Goal: Transaction & Acquisition: Purchase product/service

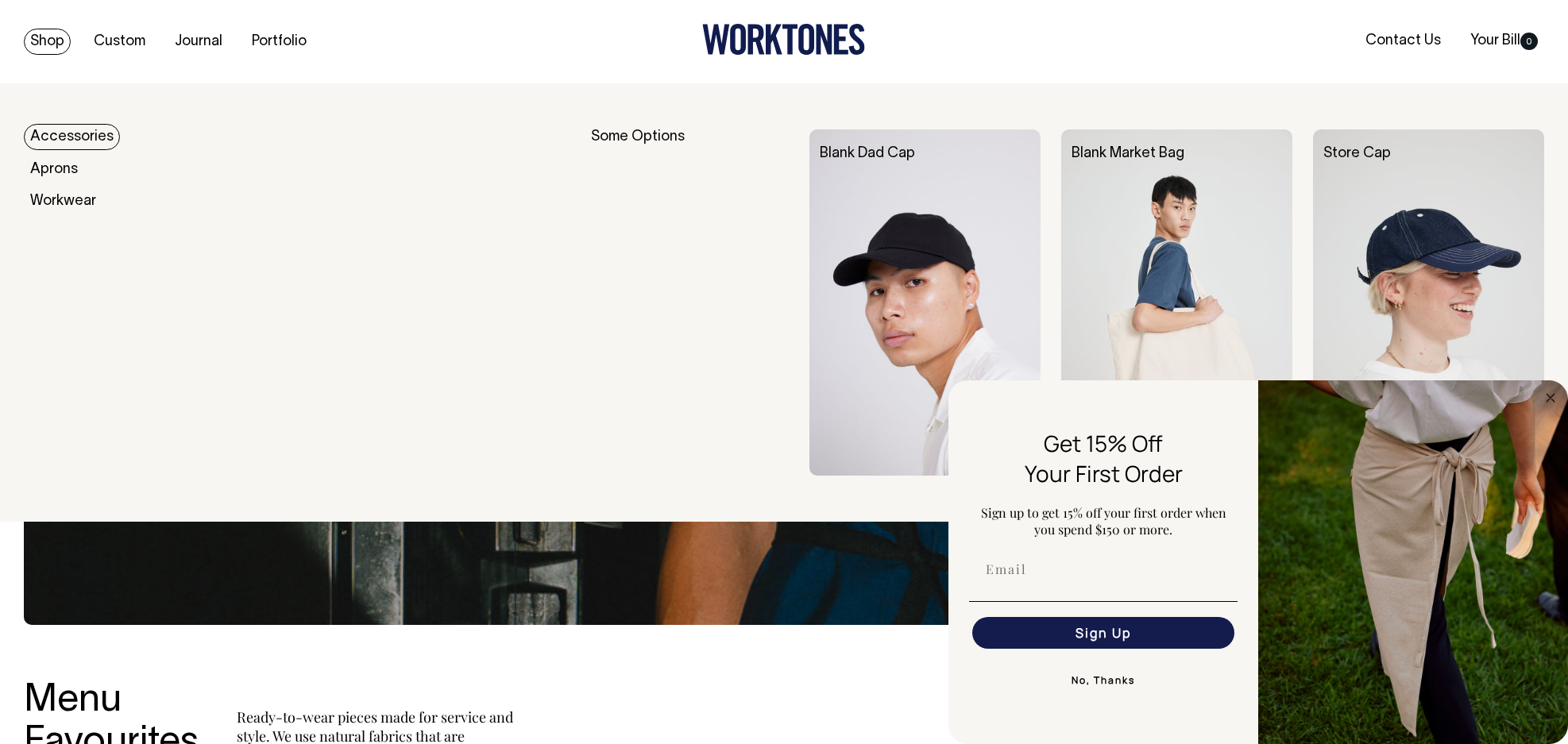
click at [52, 42] on link "Shop" at bounding box center [47, 41] width 47 height 26
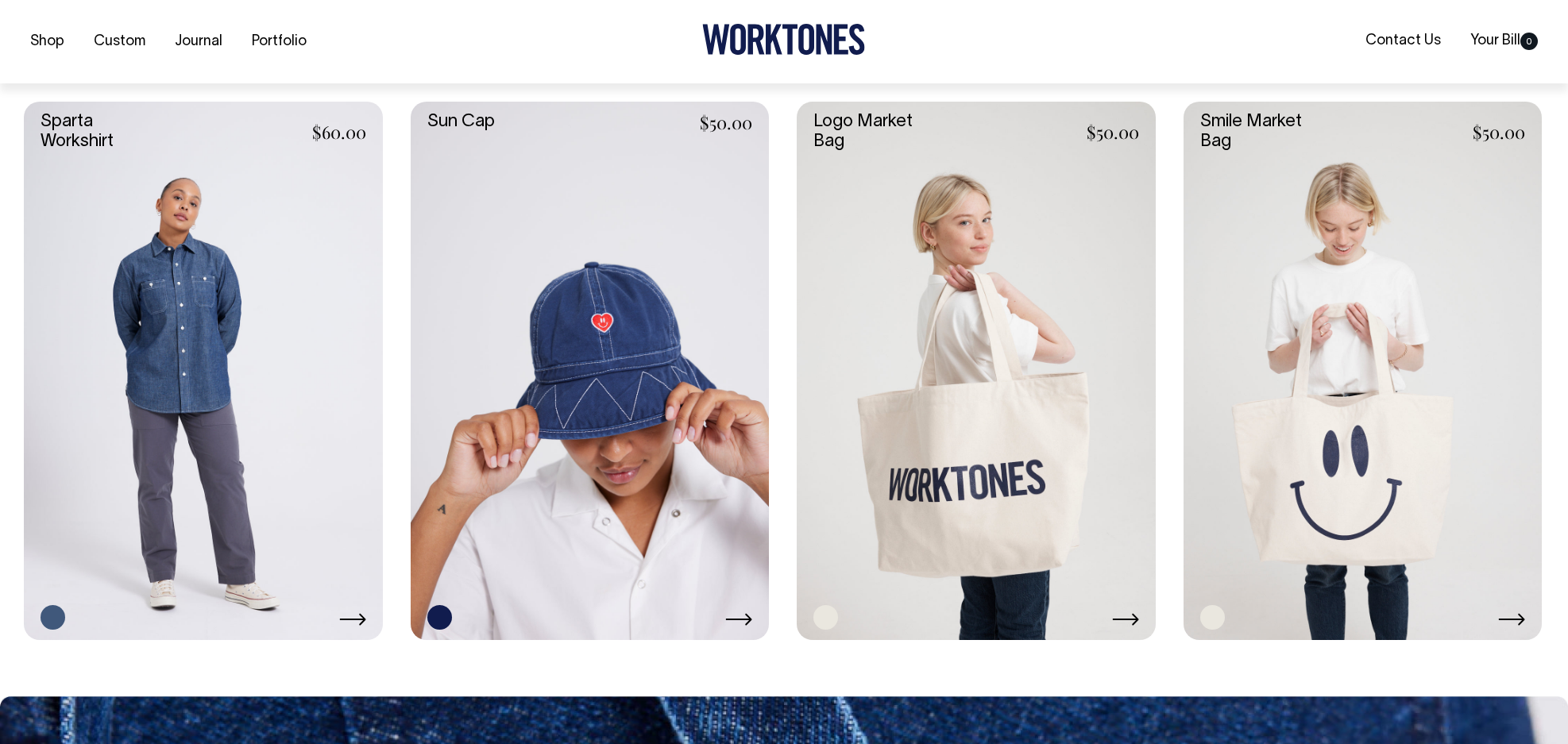
scroll to position [3495, 0]
click at [1374, 290] on link at bounding box center [1363, 370] width 359 height 538
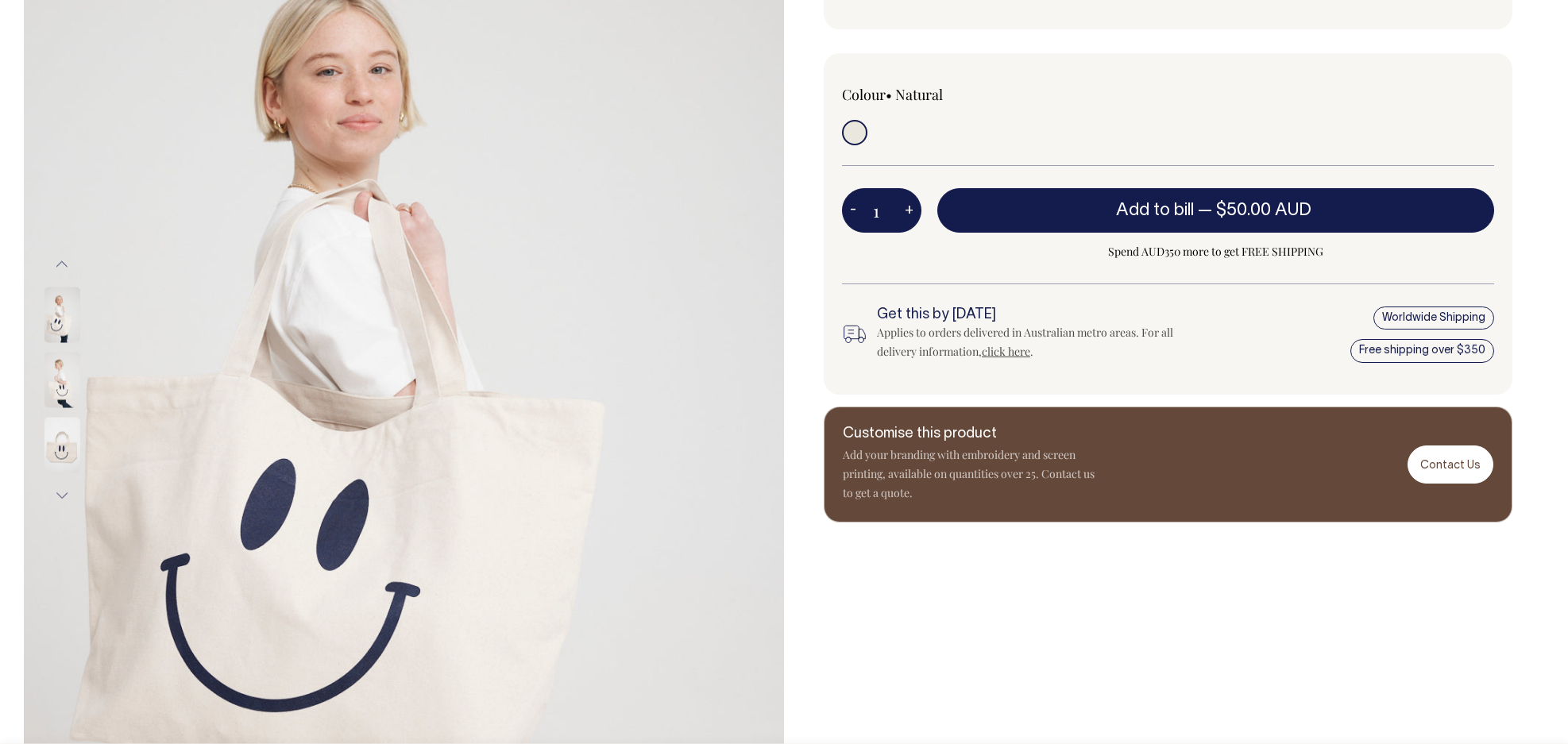
scroll to position [271, 0]
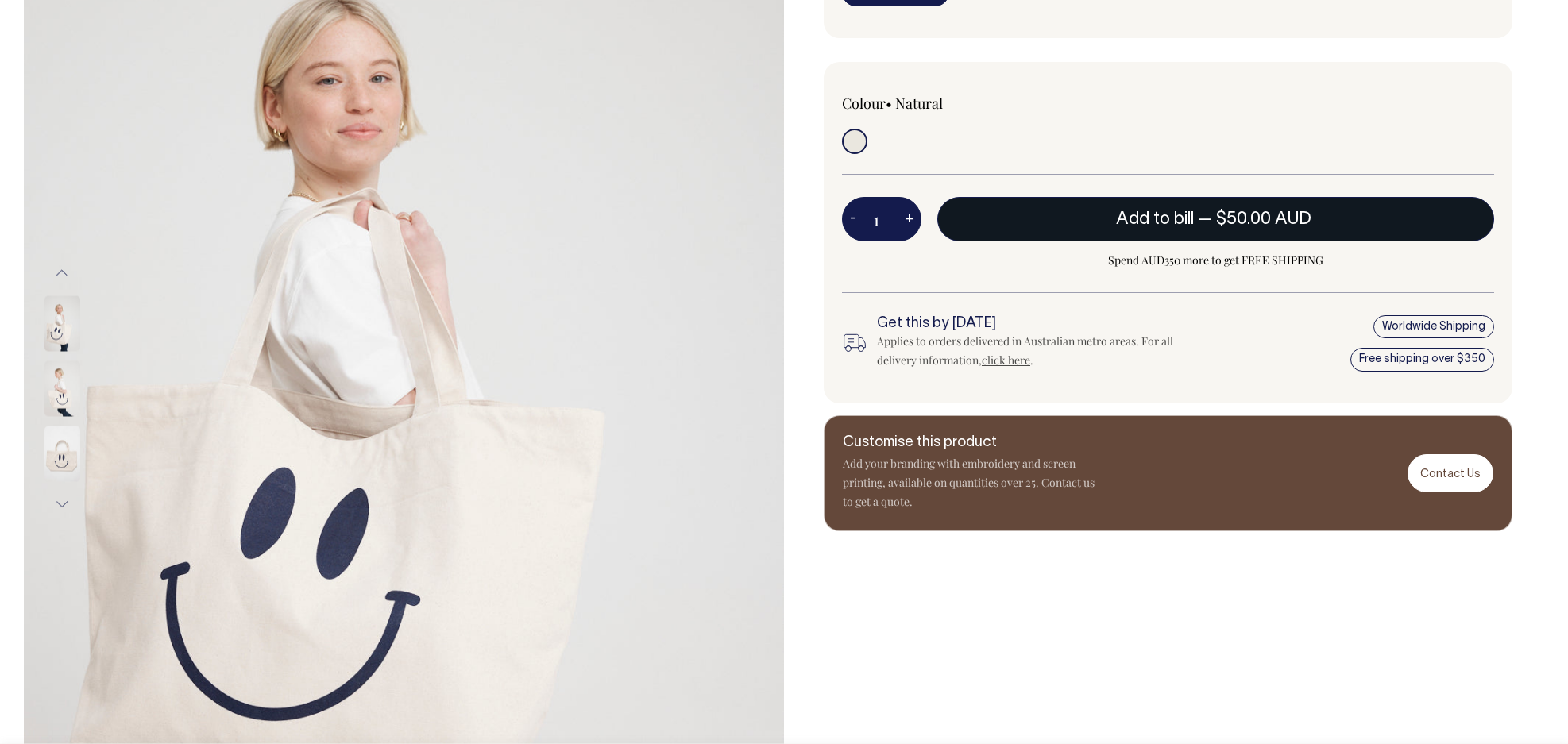
click at [1173, 212] on button "Add to bill — $50.00 AUD" at bounding box center [1216, 219] width 557 height 45
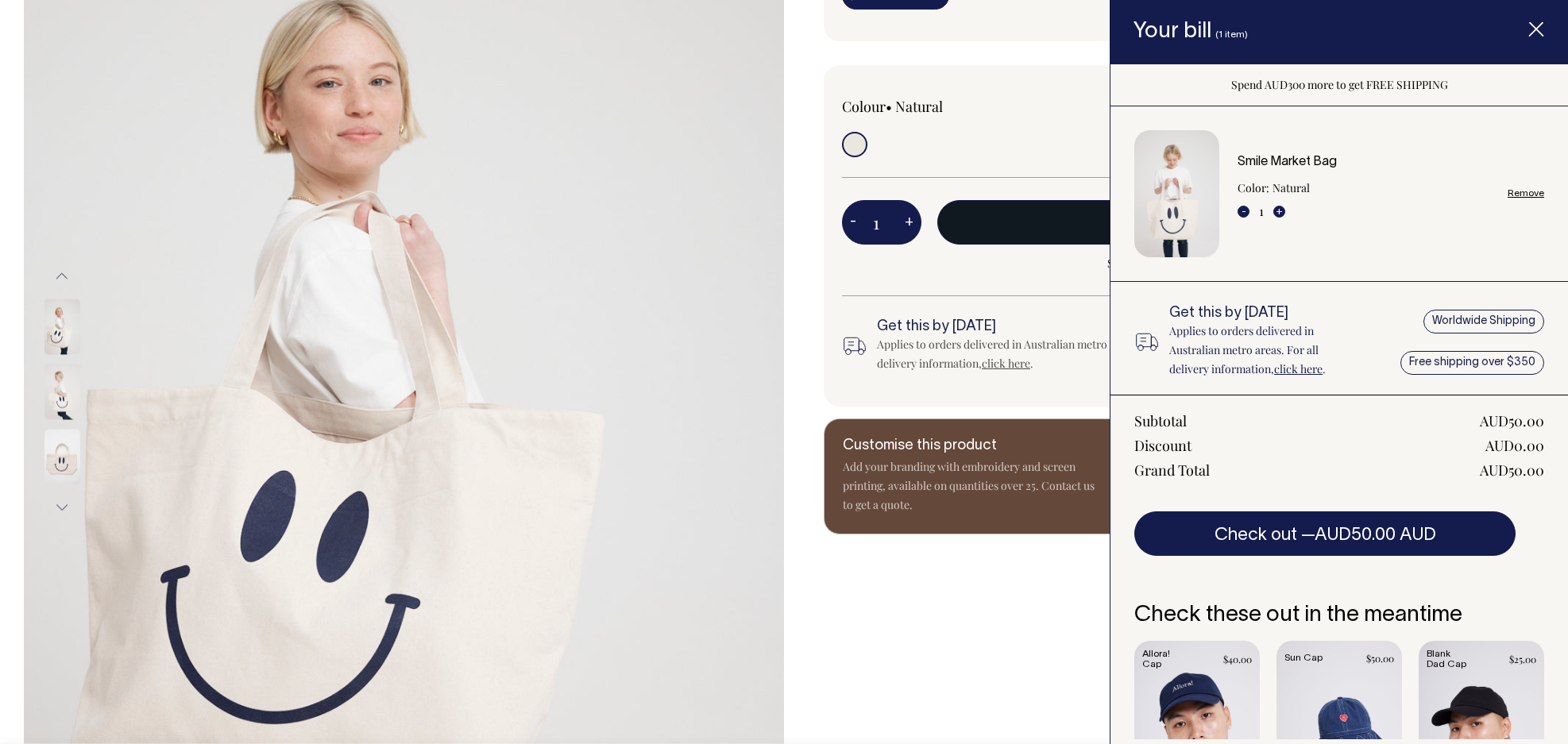
scroll to position [262, 0]
click at [1534, 25] on icon "Item added to your cart" at bounding box center [1536, 30] width 16 height 16
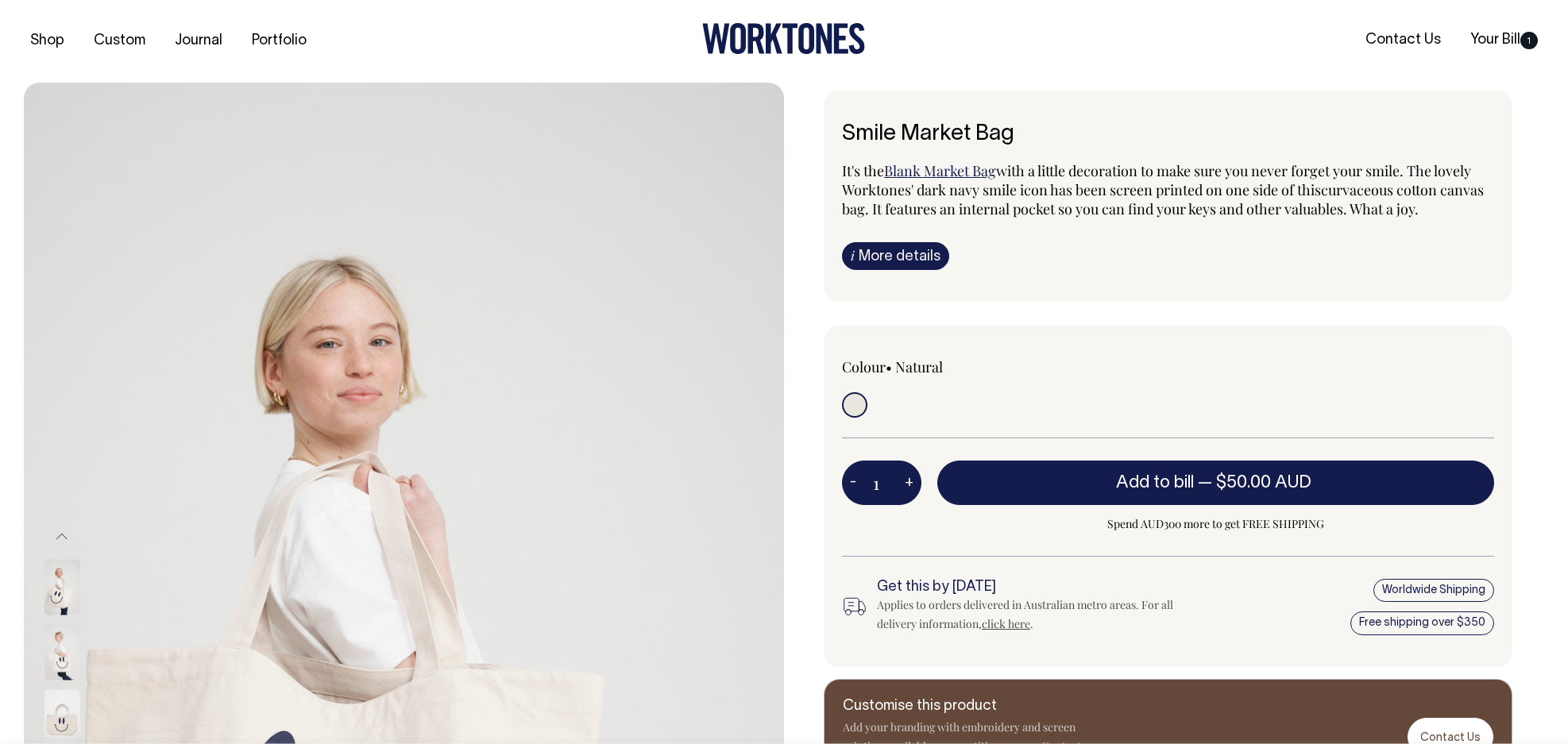
scroll to position [0, 0]
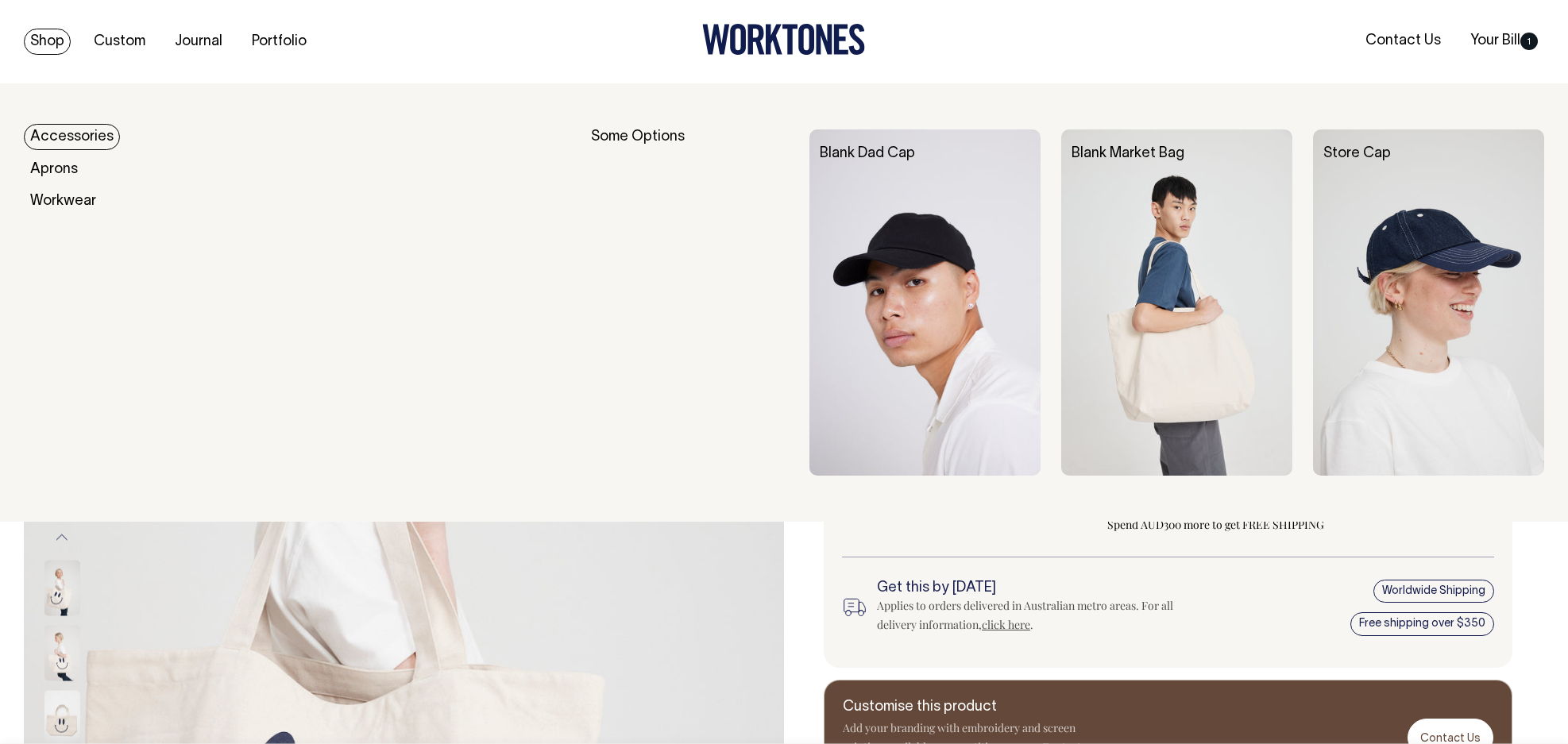
click at [66, 33] on link "Shop" at bounding box center [47, 41] width 47 height 26
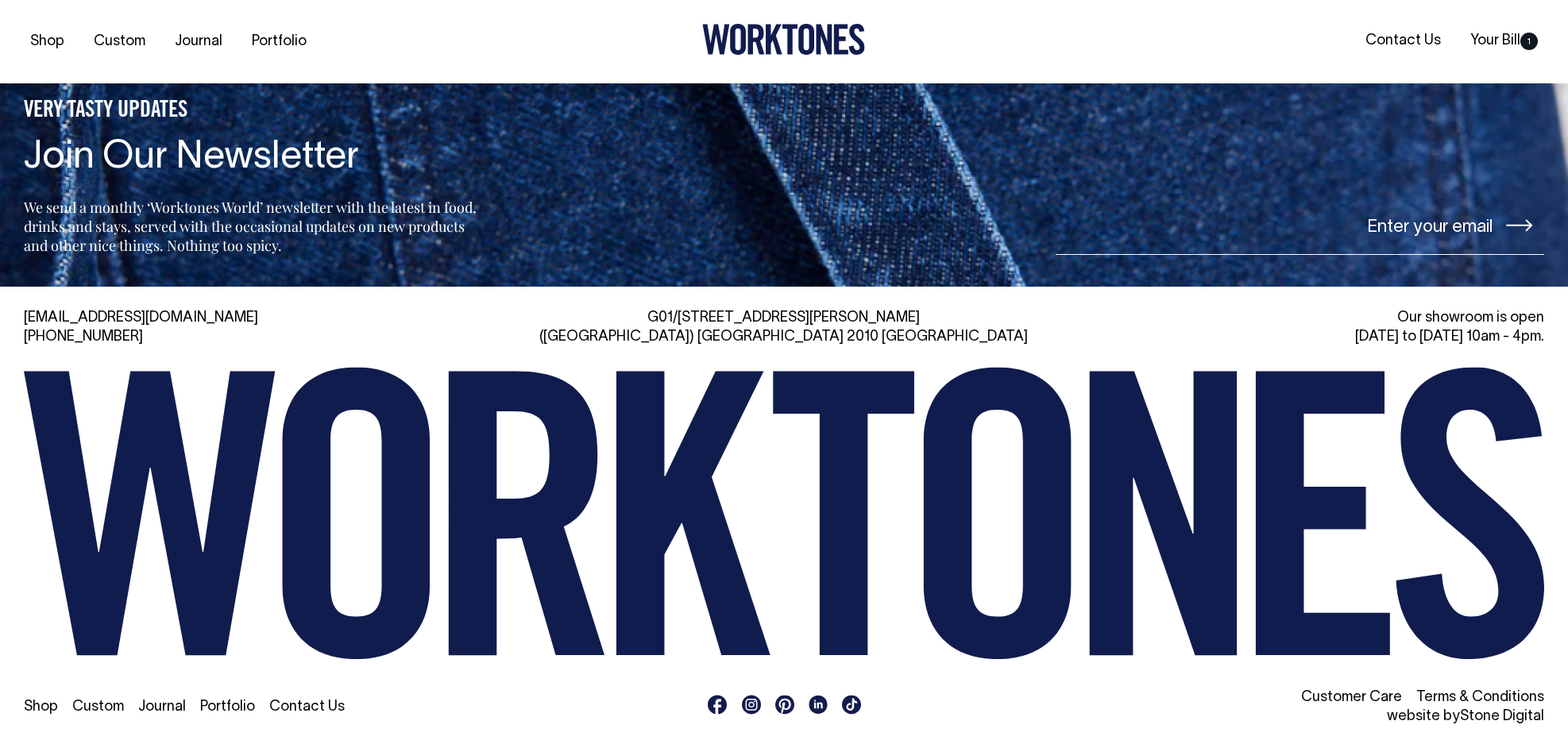
scroll to position [4252, 0]
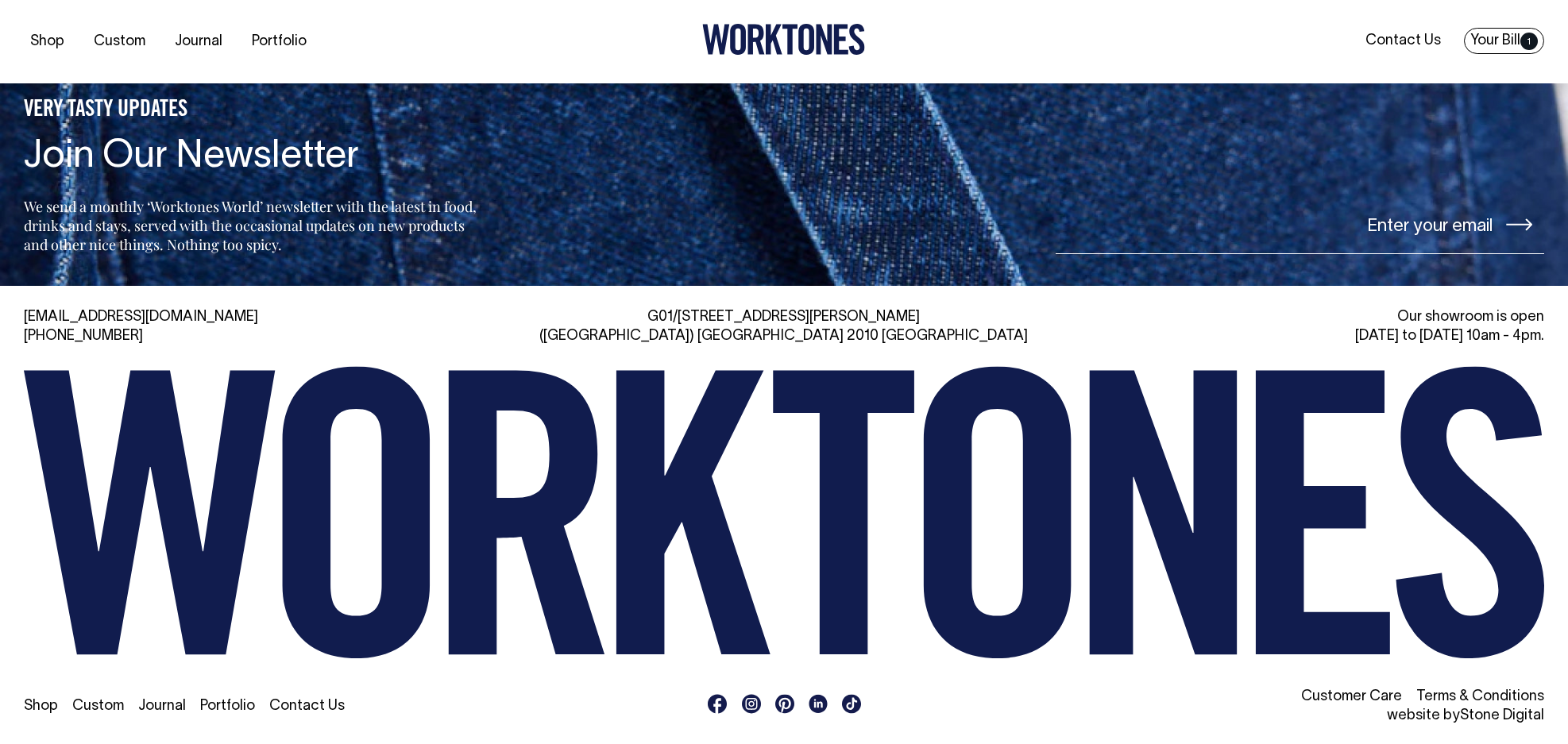
click at [1490, 35] on link "Your Bill 1" at bounding box center [1504, 40] width 80 height 26
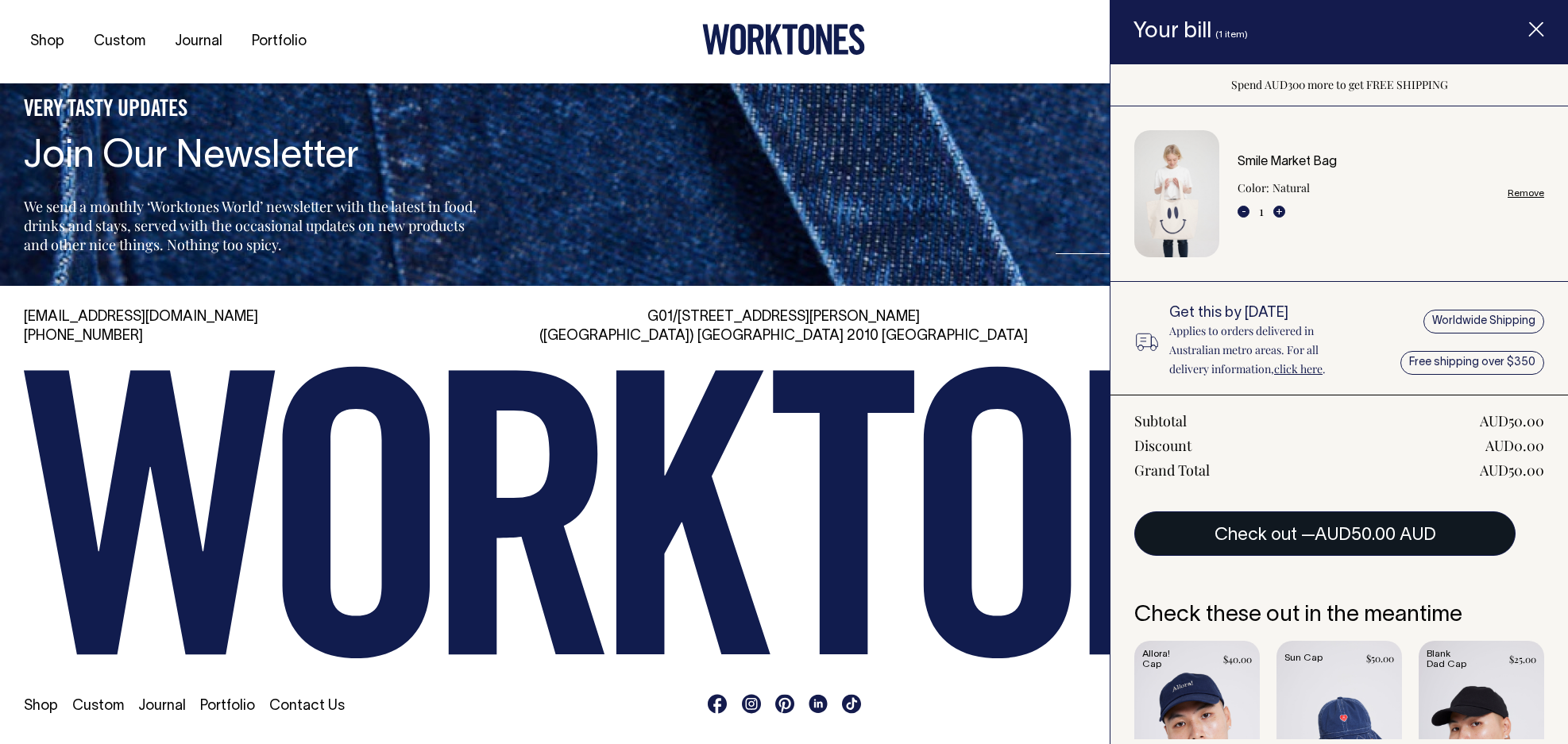
click at [1293, 534] on button "Check out — AUD50.00 AUD" at bounding box center [1325, 534] width 381 height 45
